Goal: Find specific page/section: Find specific page/section

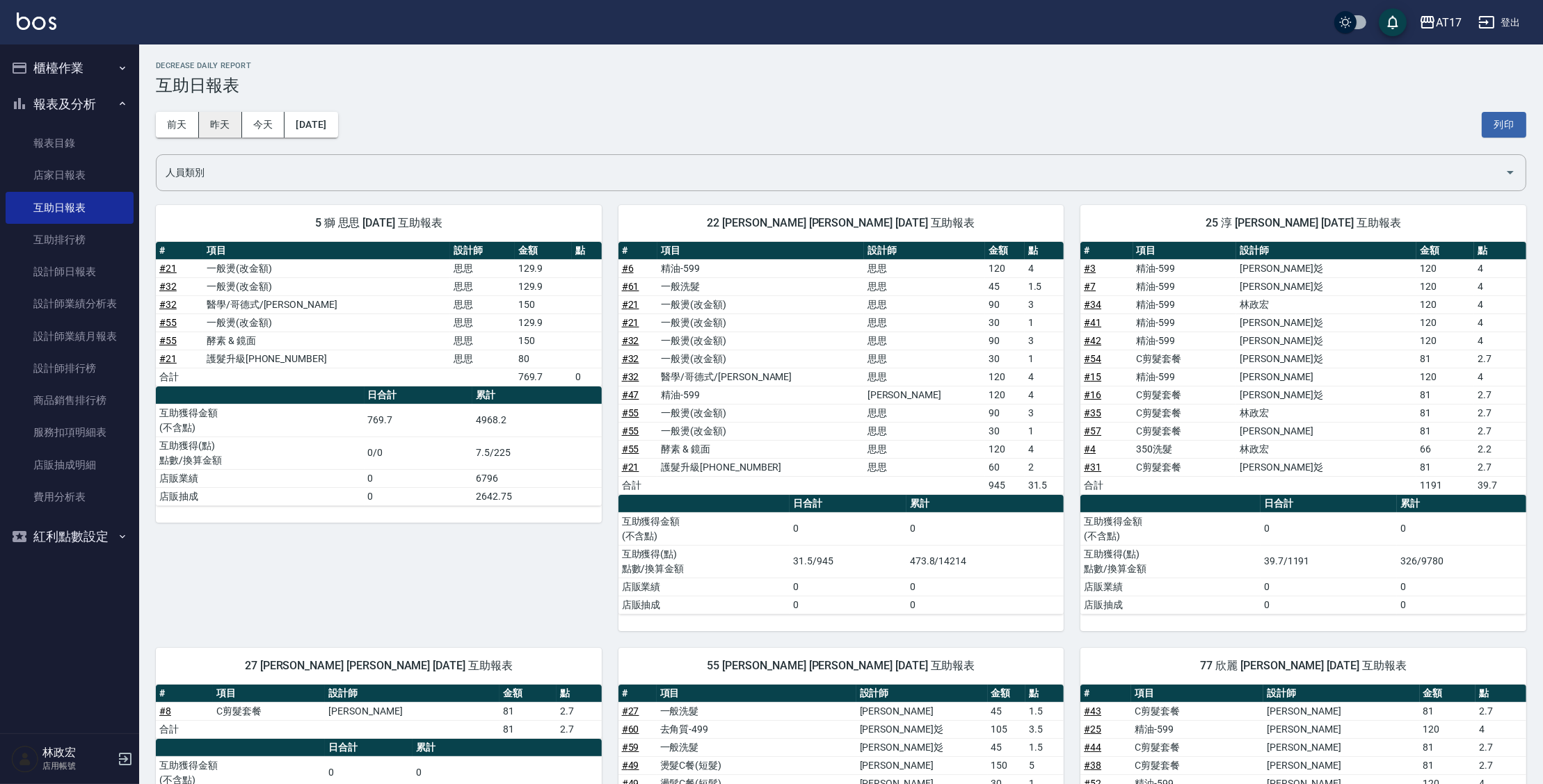
click at [221, 123] on button "昨天" at bounding box center [220, 125] width 43 height 26
click at [203, 125] on button "昨天" at bounding box center [220, 125] width 43 height 26
click at [194, 127] on button "前天" at bounding box center [177, 125] width 43 height 26
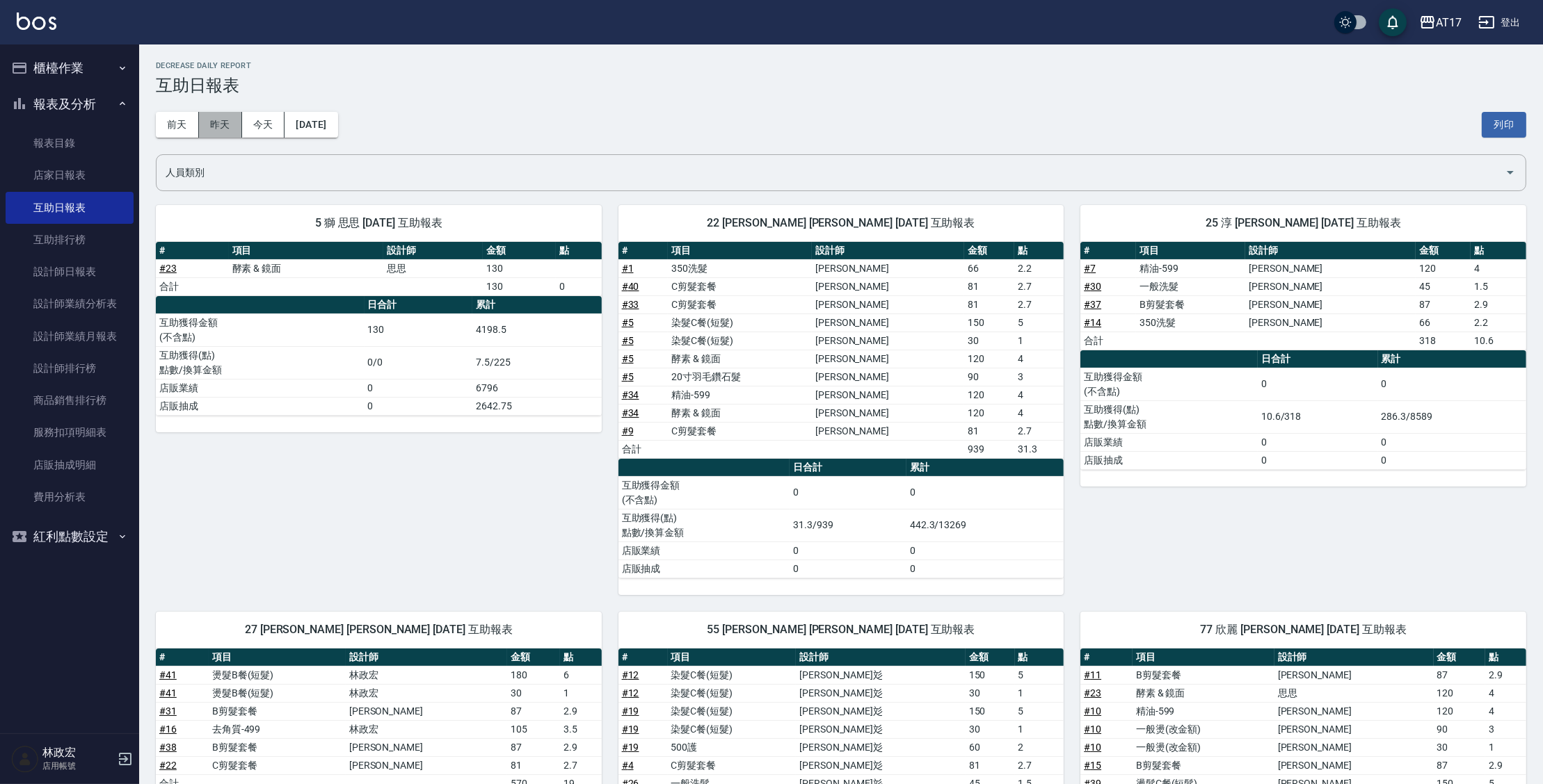
click at [215, 129] on button "昨天" at bounding box center [220, 125] width 43 height 26
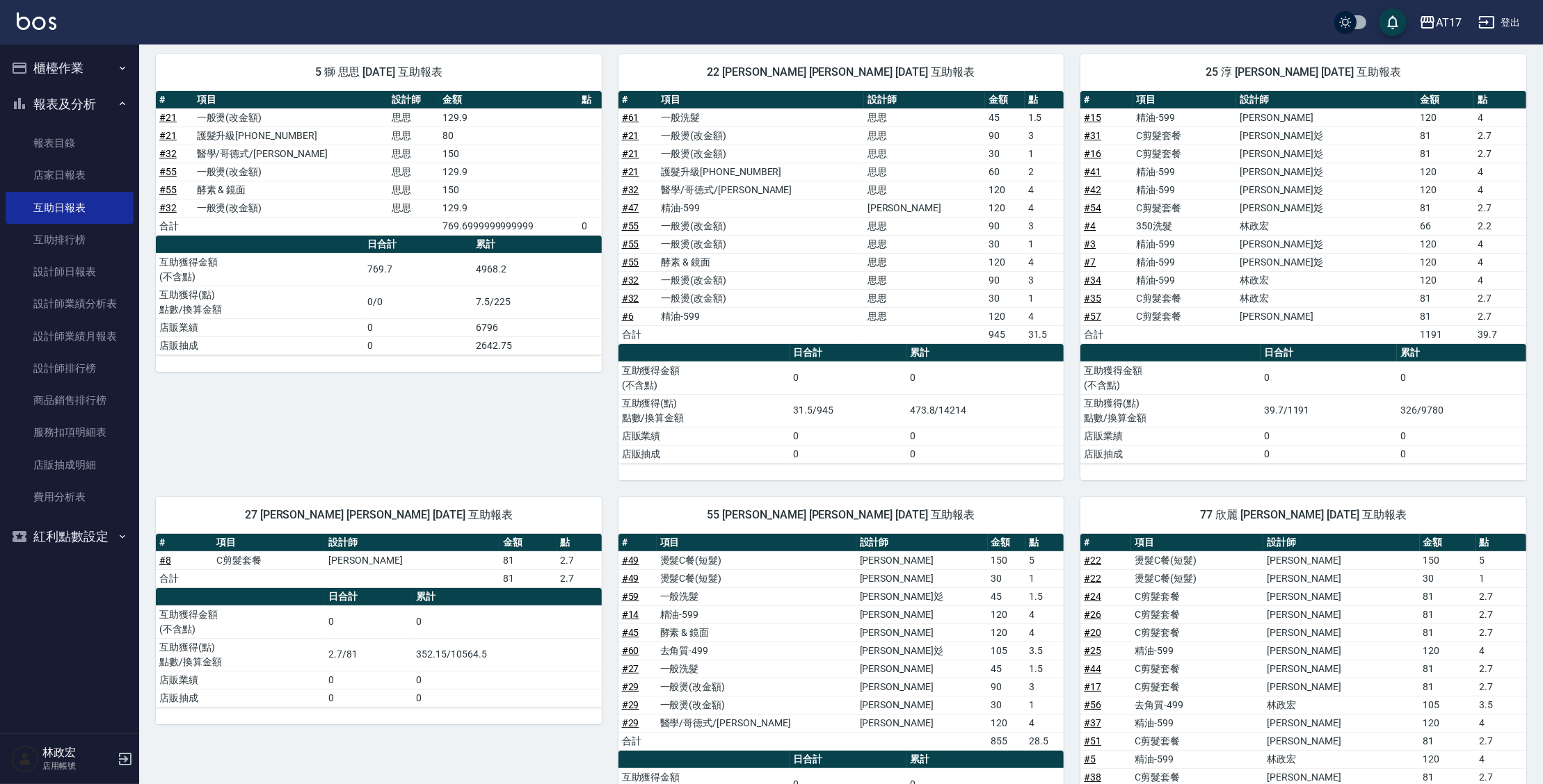
scroll to position [151, 0]
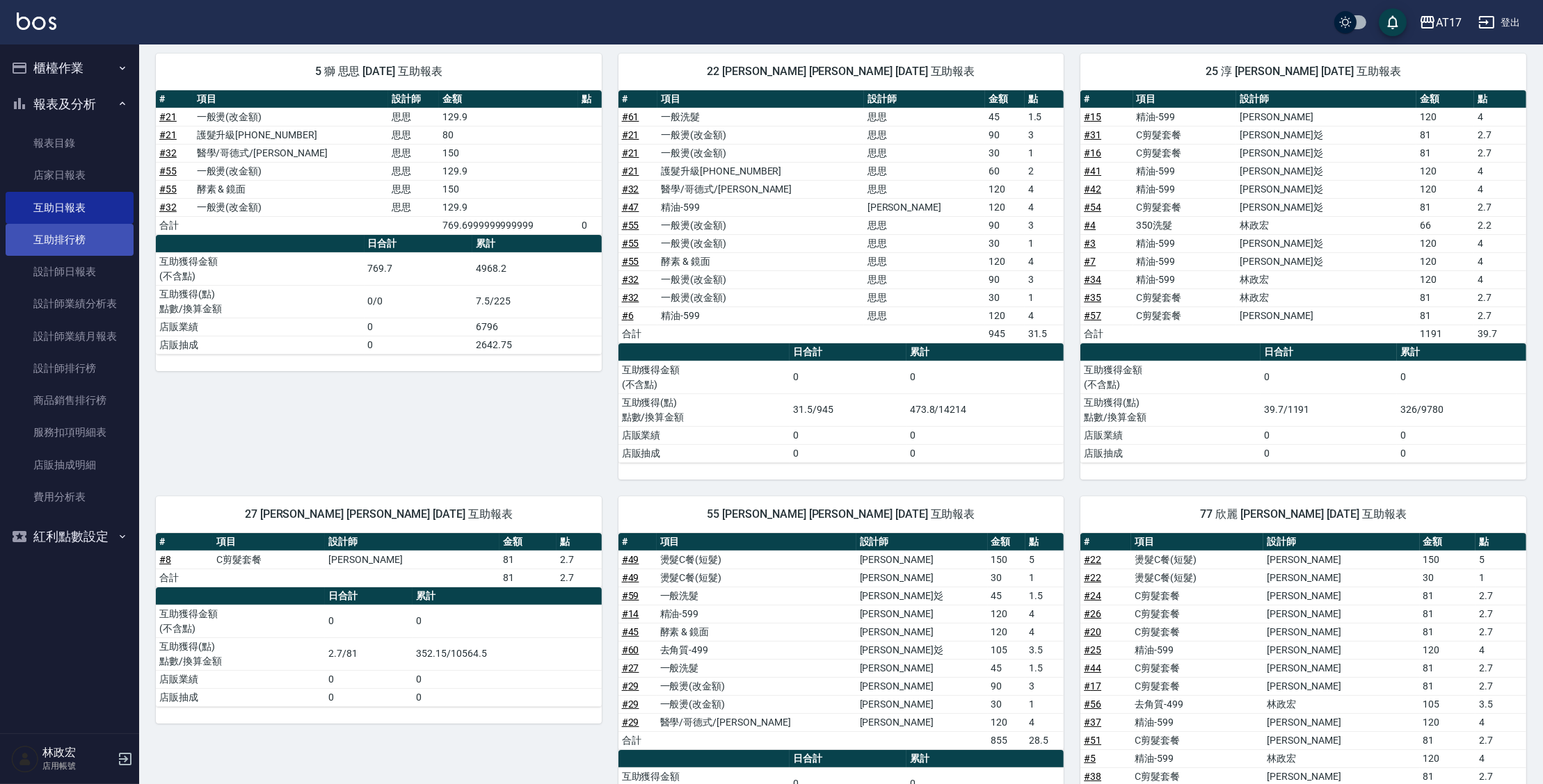
click at [82, 252] on link "互助排行榜" at bounding box center [70, 240] width 128 height 32
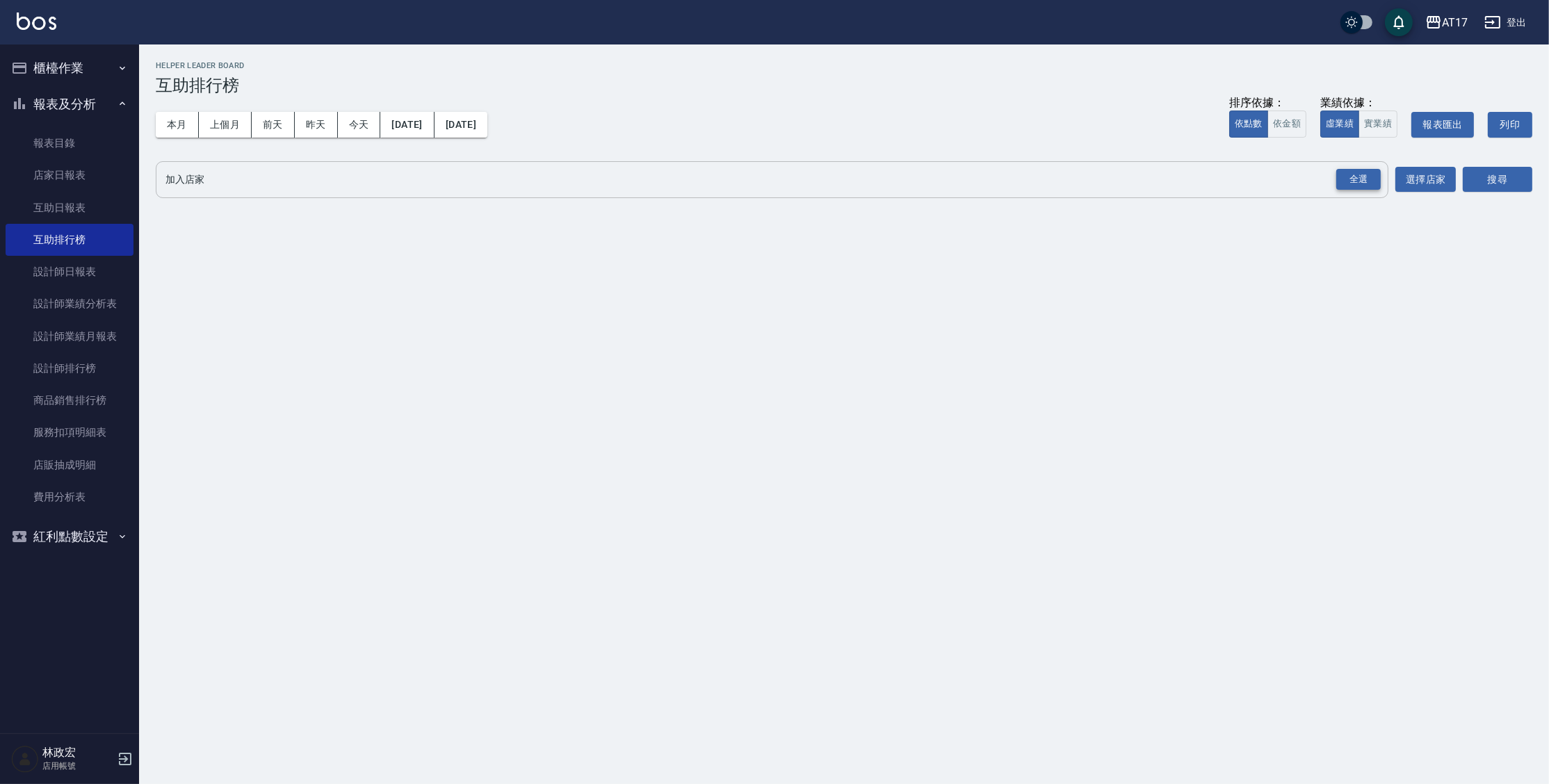
click at [1360, 177] on div "全選" at bounding box center [1359, 179] width 45 height 22
click at [1474, 183] on button "搜尋" at bounding box center [1498, 180] width 70 height 26
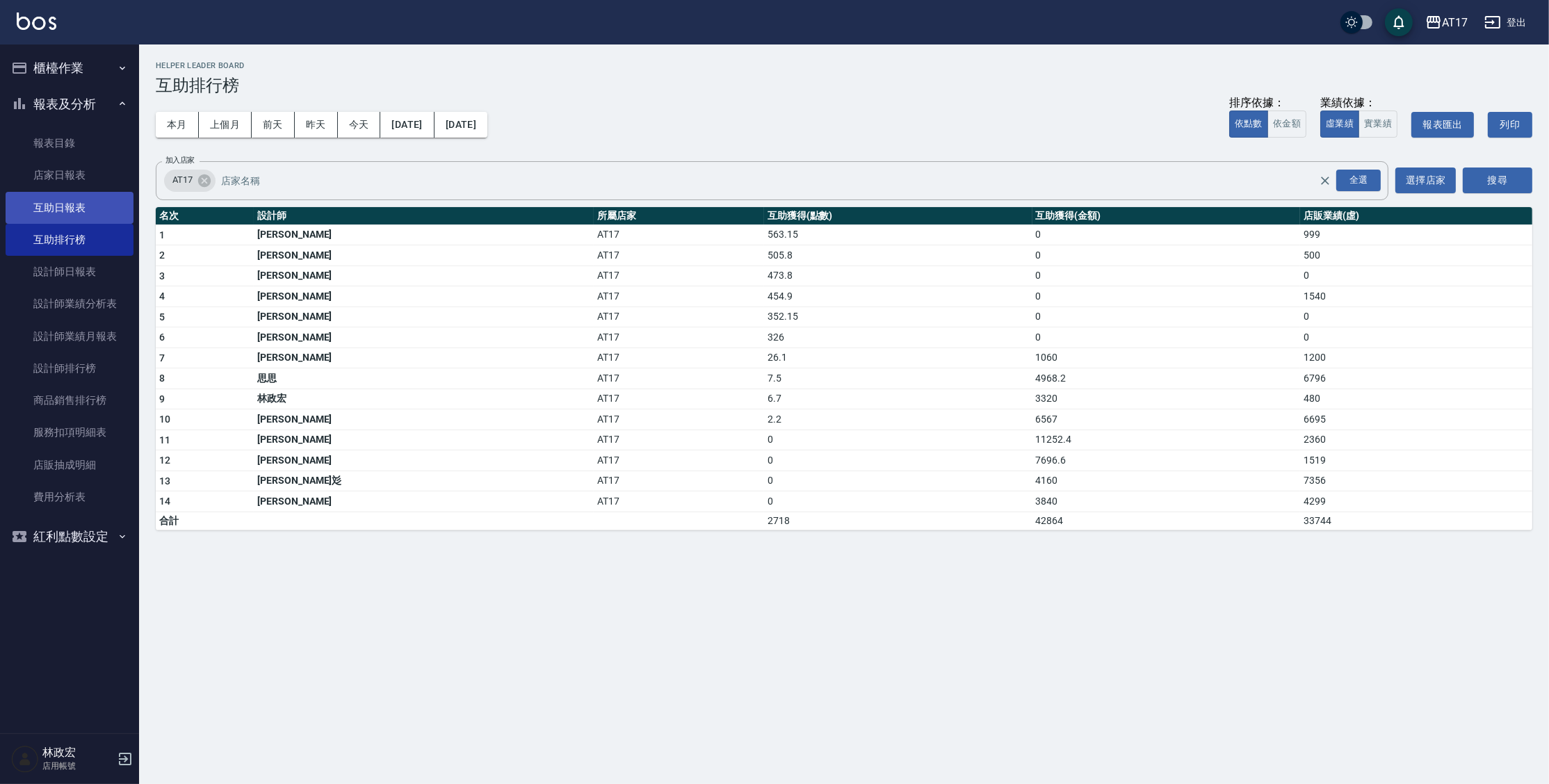
click at [111, 203] on link "互助日報表" at bounding box center [70, 208] width 128 height 32
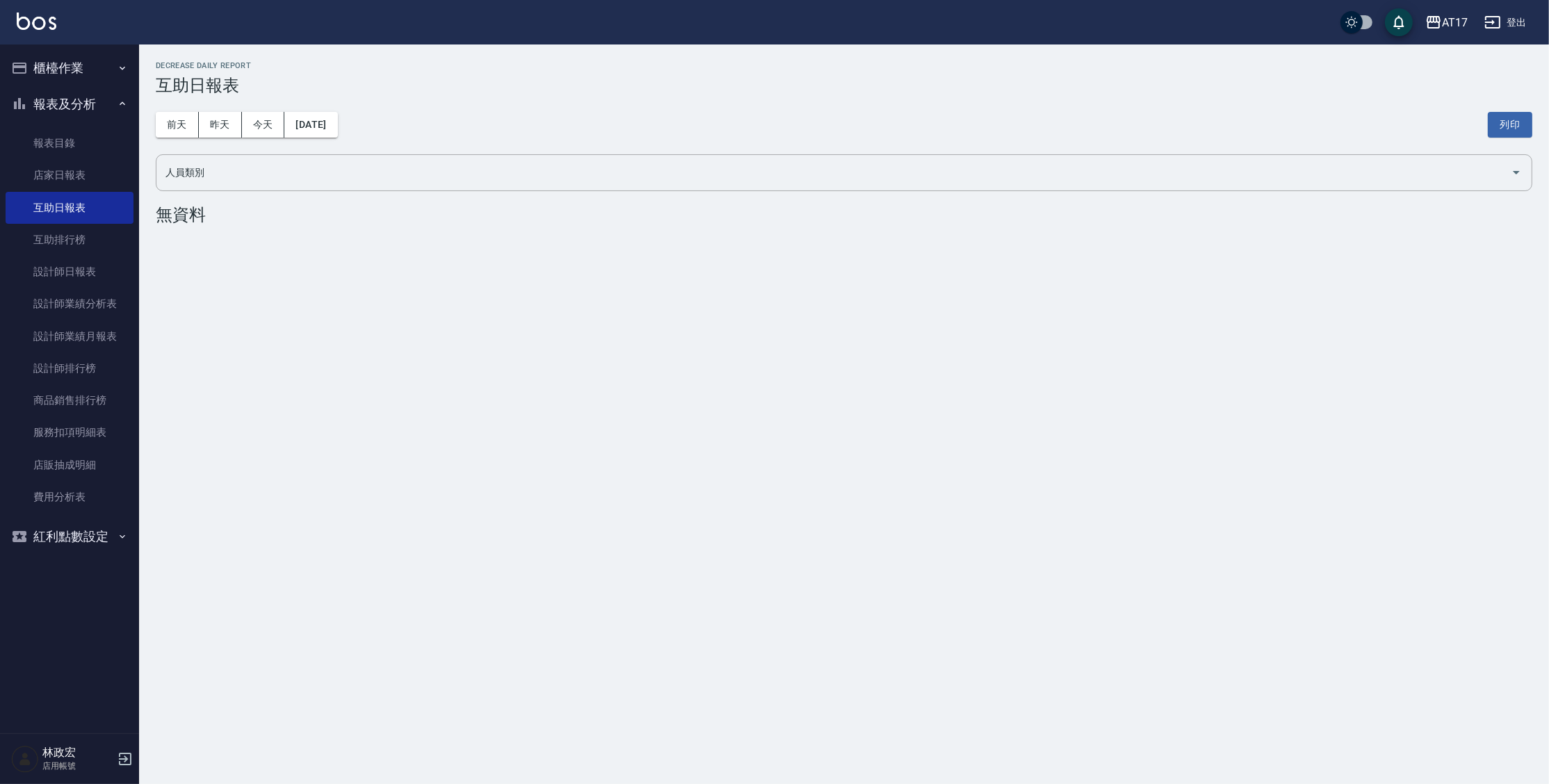
click at [71, 66] on button "櫃檯作業" at bounding box center [70, 68] width 128 height 36
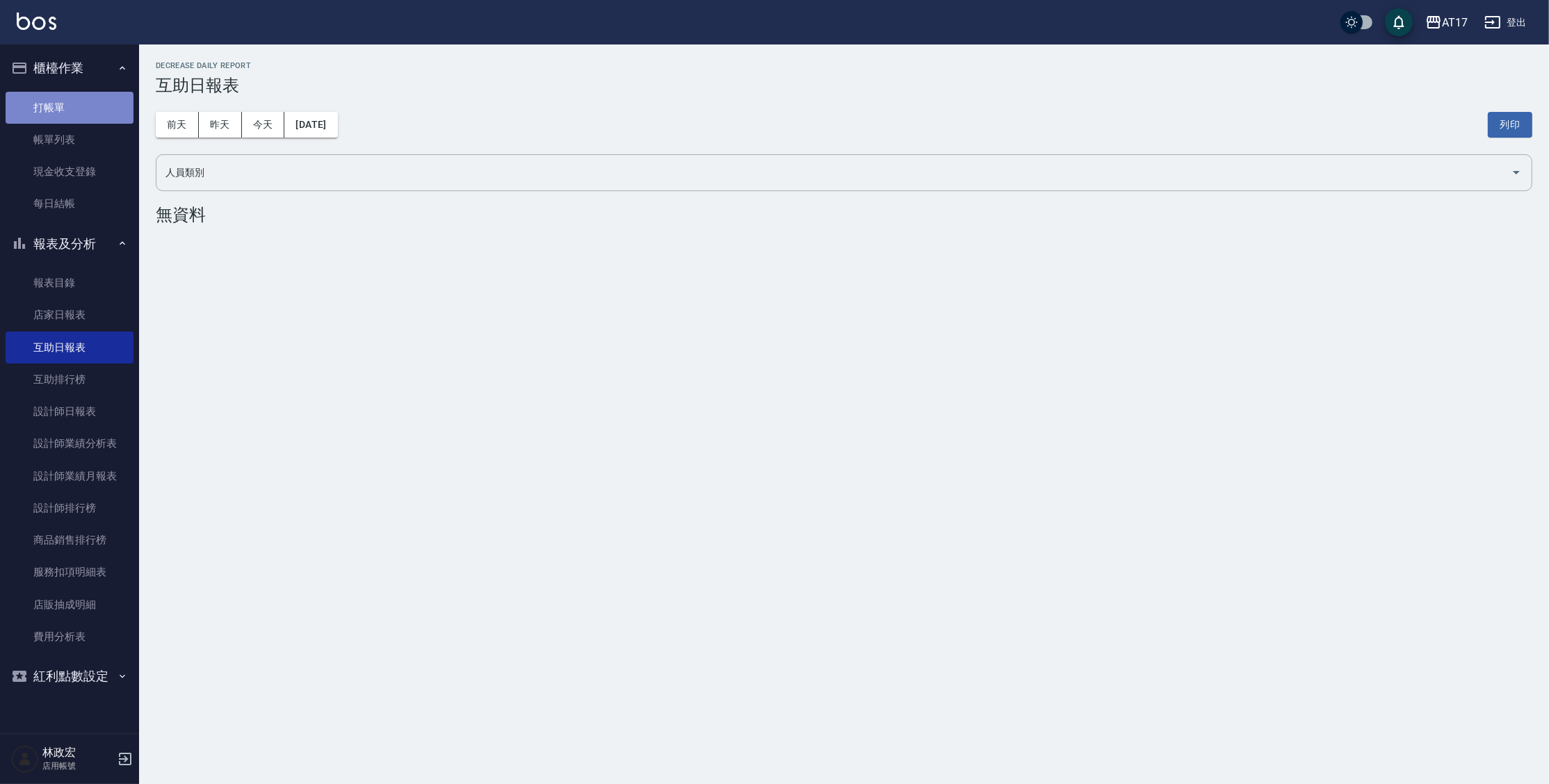
click at [67, 100] on link "打帳單" at bounding box center [70, 108] width 128 height 32
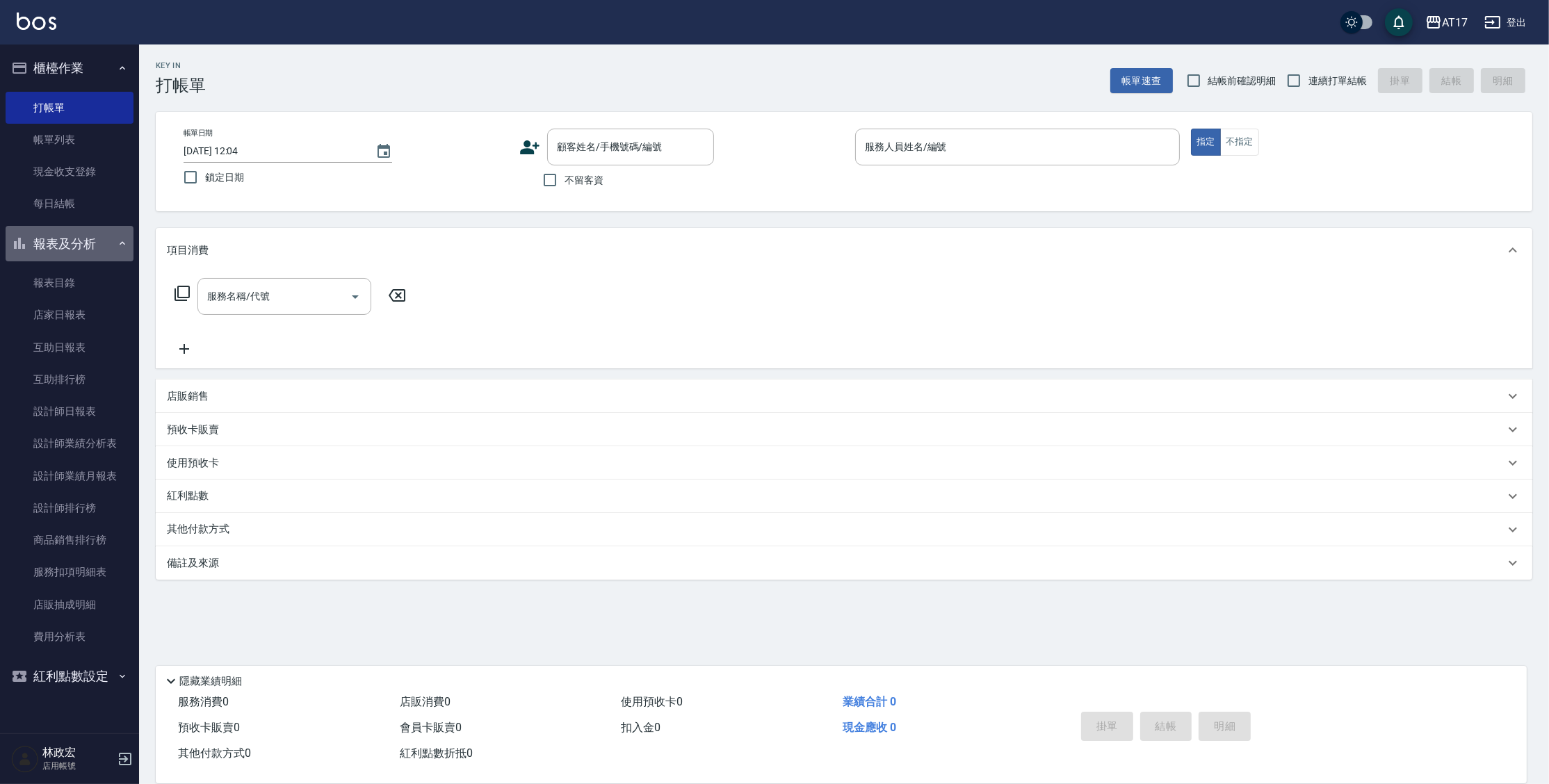
click at [66, 247] on button "報表及分析" at bounding box center [70, 243] width 128 height 36
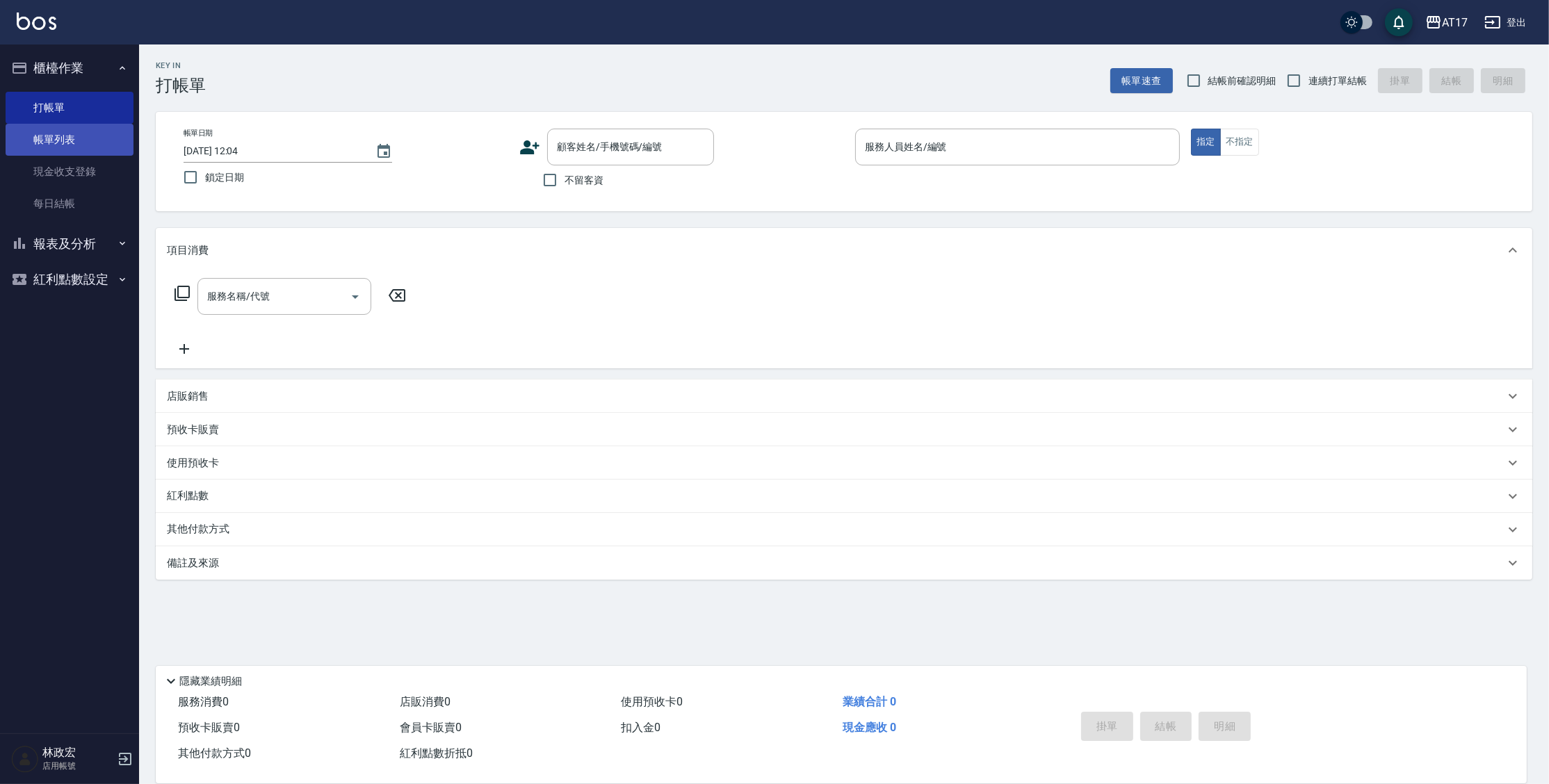
click at [6, 226] on button "報表及分析" at bounding box center [70, 243] width 128 height 36
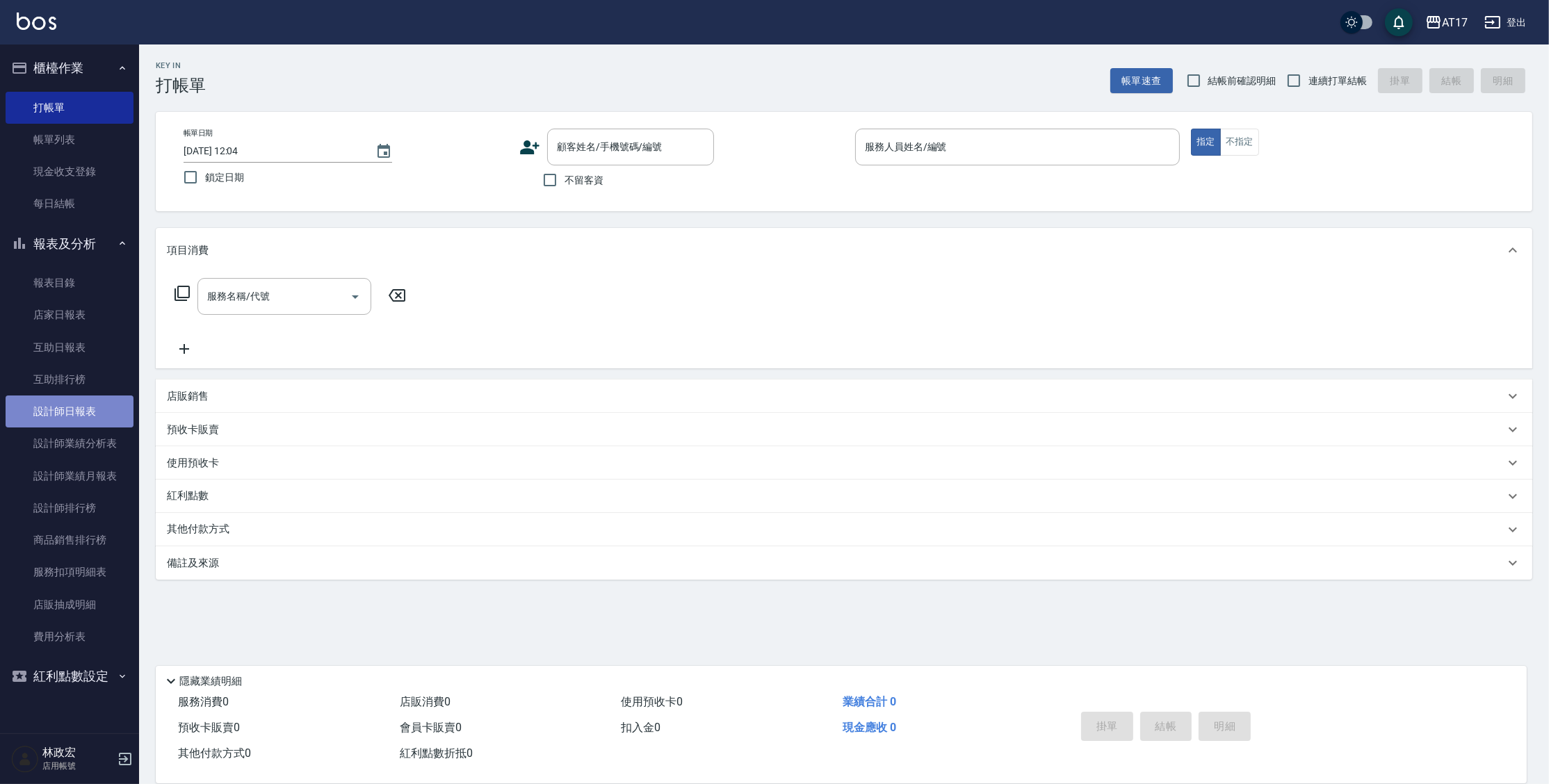
click at [119, 411] on link "設計師日報表" at bounding box center [70, 412] width 128 height 32
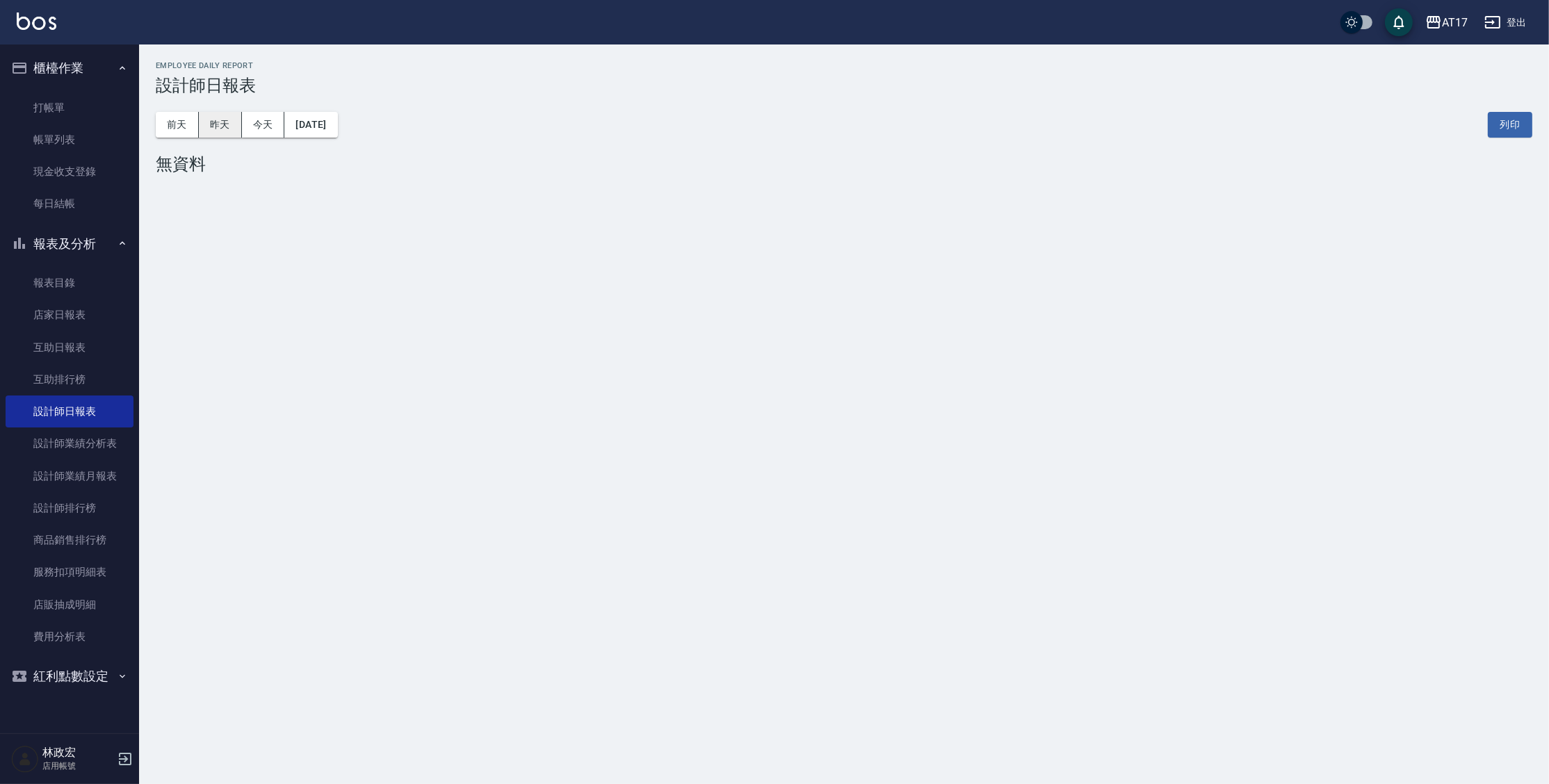
click at [224, 136] on button "昨天" at bounding box center [220, 125] width 43 height 26
